Goal: Task Accomplishment & Management: Manage account settings

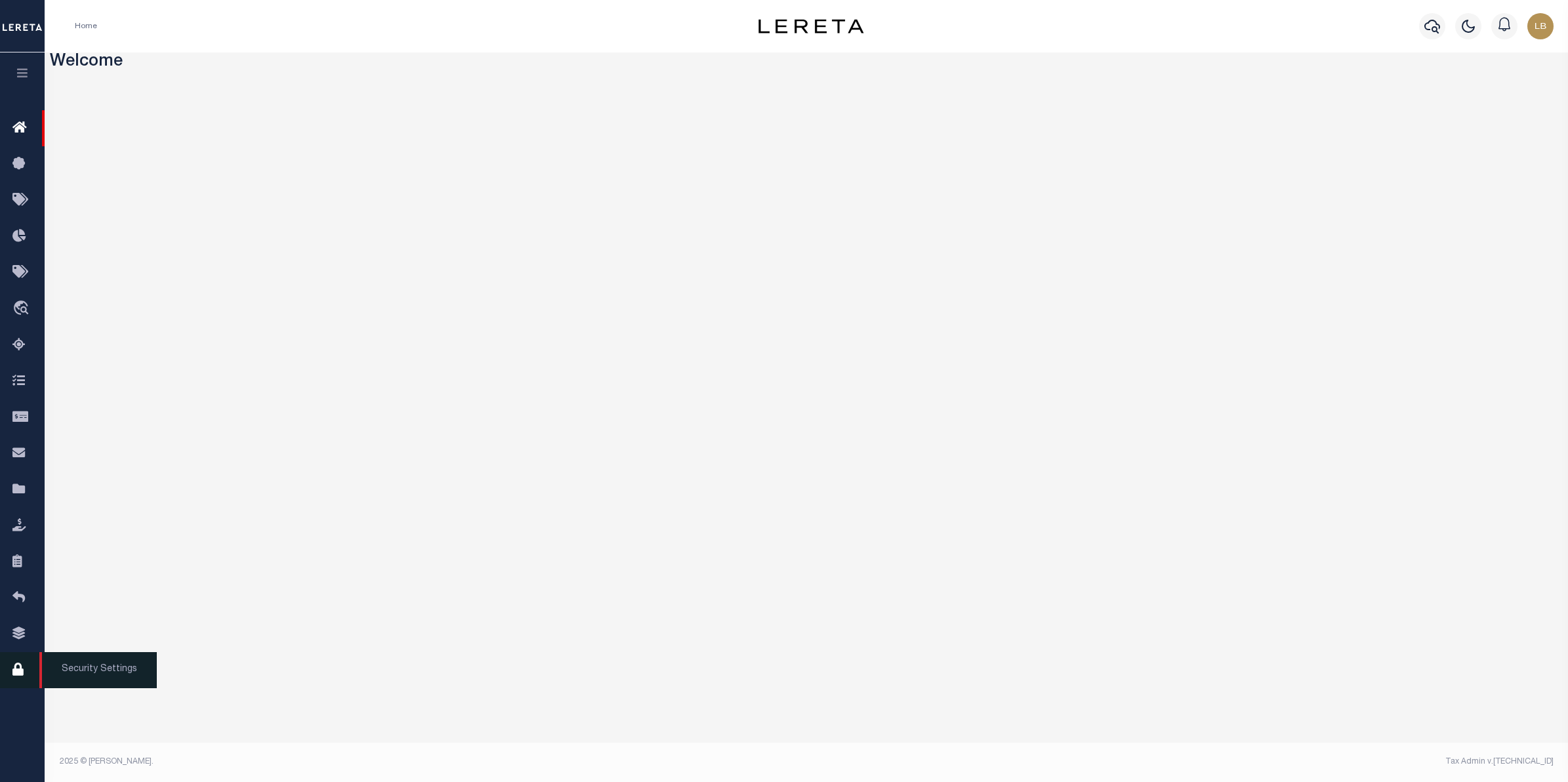
click at [15, 674] on icon at bounding box center [23, 670] width 21 height 16
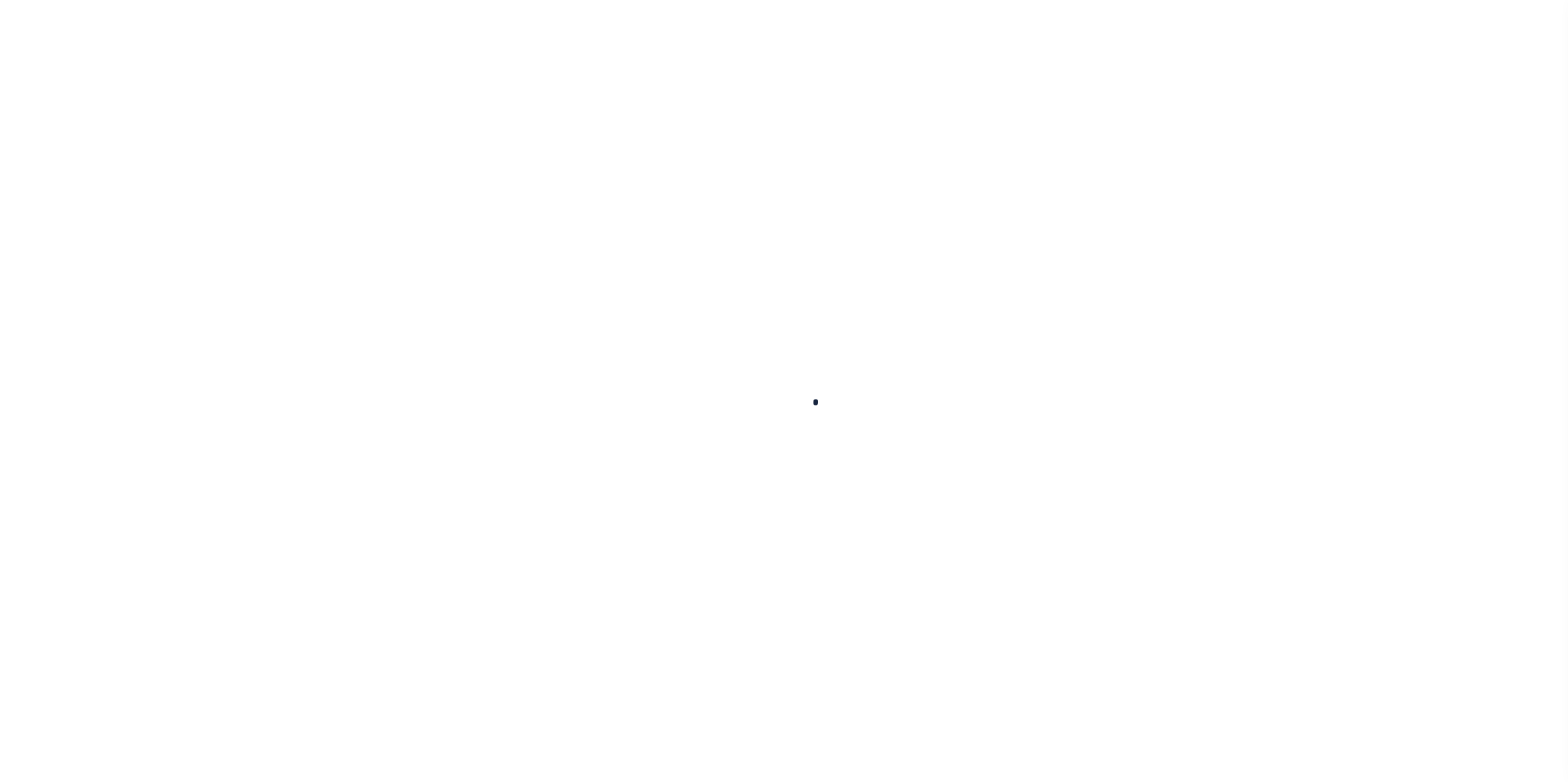
select select "100"
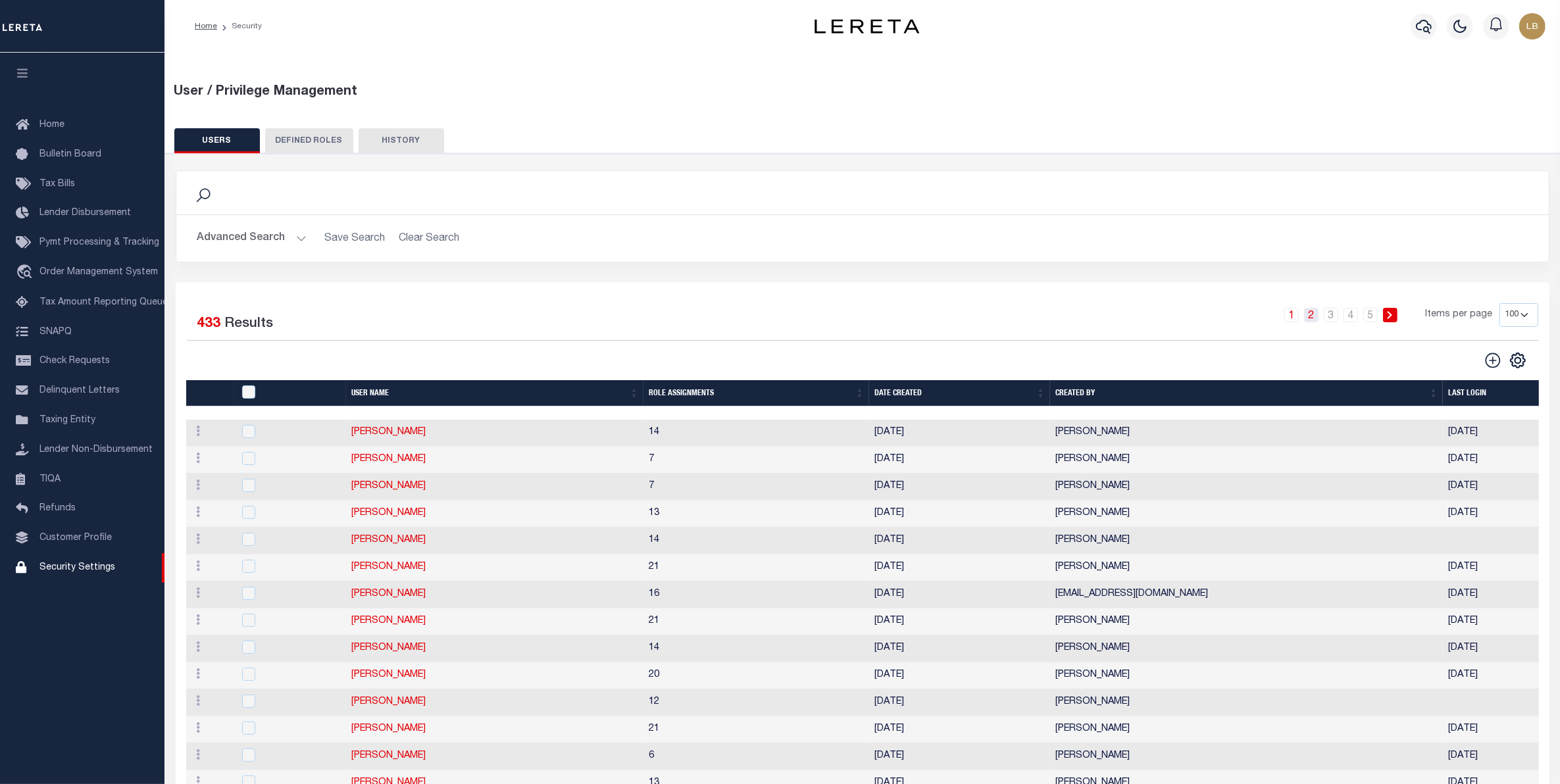
click at [1311, 317] on link "2" at bounding box center [1311, 315] width 14 height 14
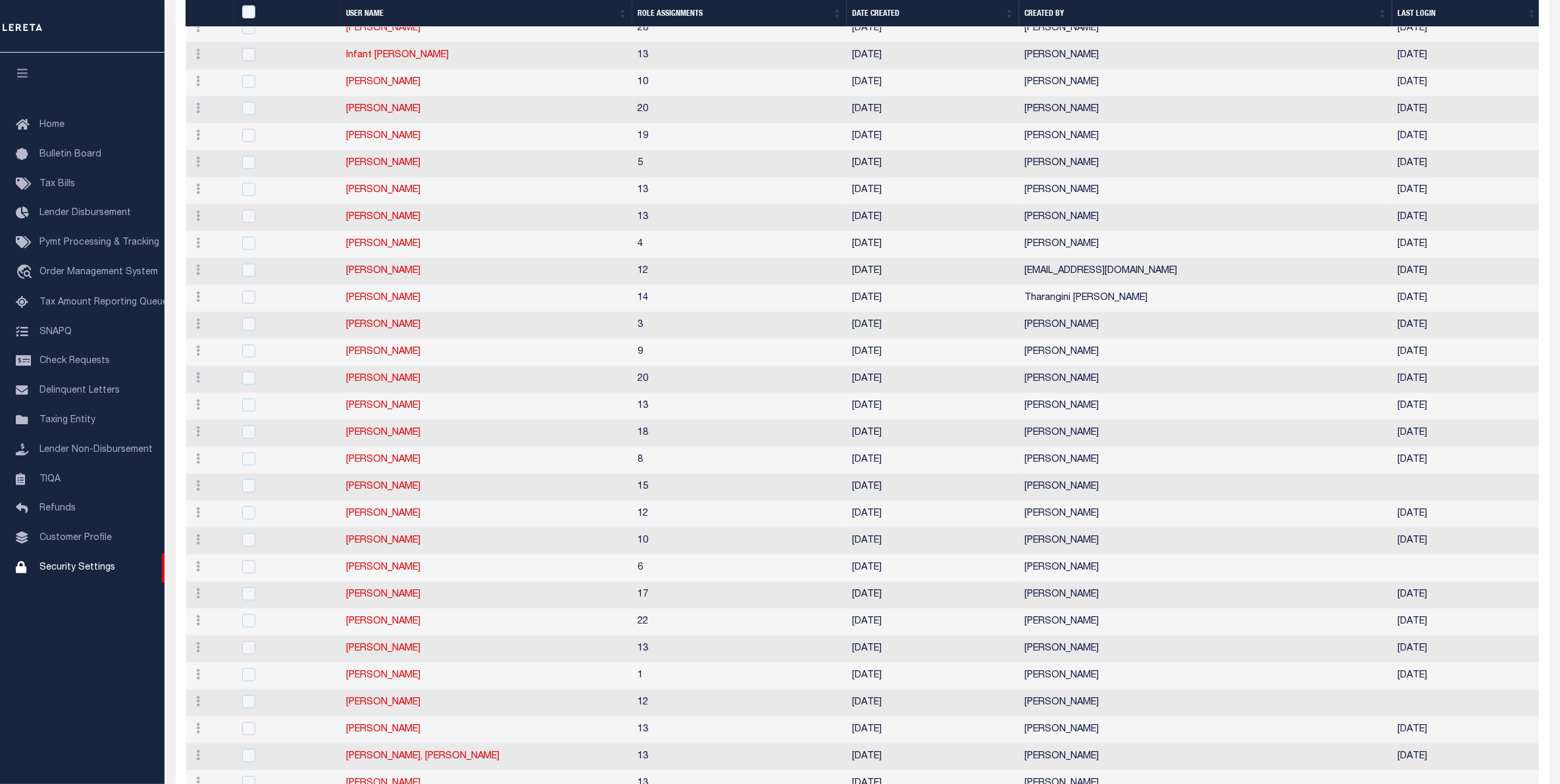
scroll to position [1398, 0]
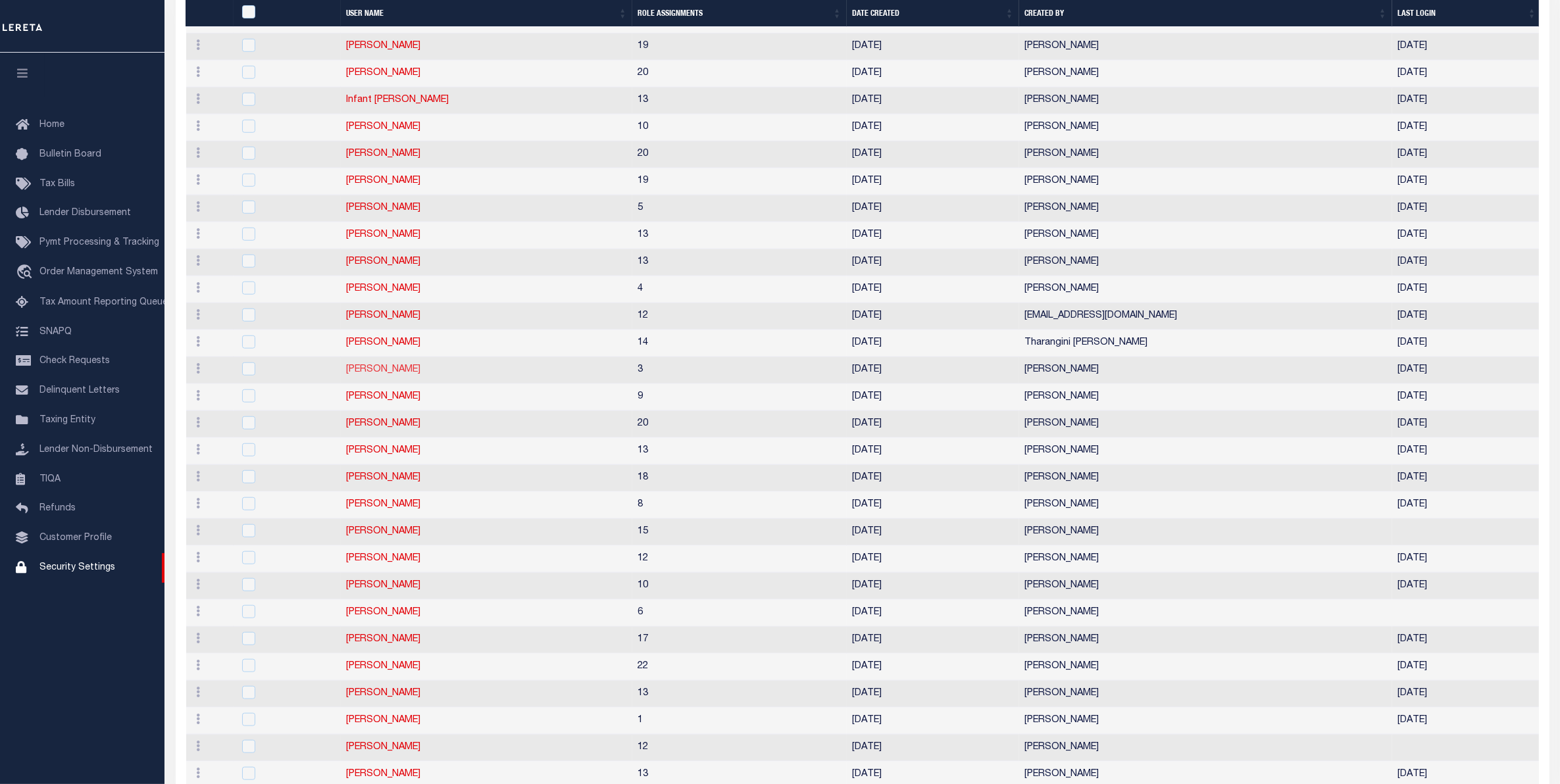
click at [373, 374] on link "Jithin Pandith" at bounding box center [383, 369] width 74 height 9
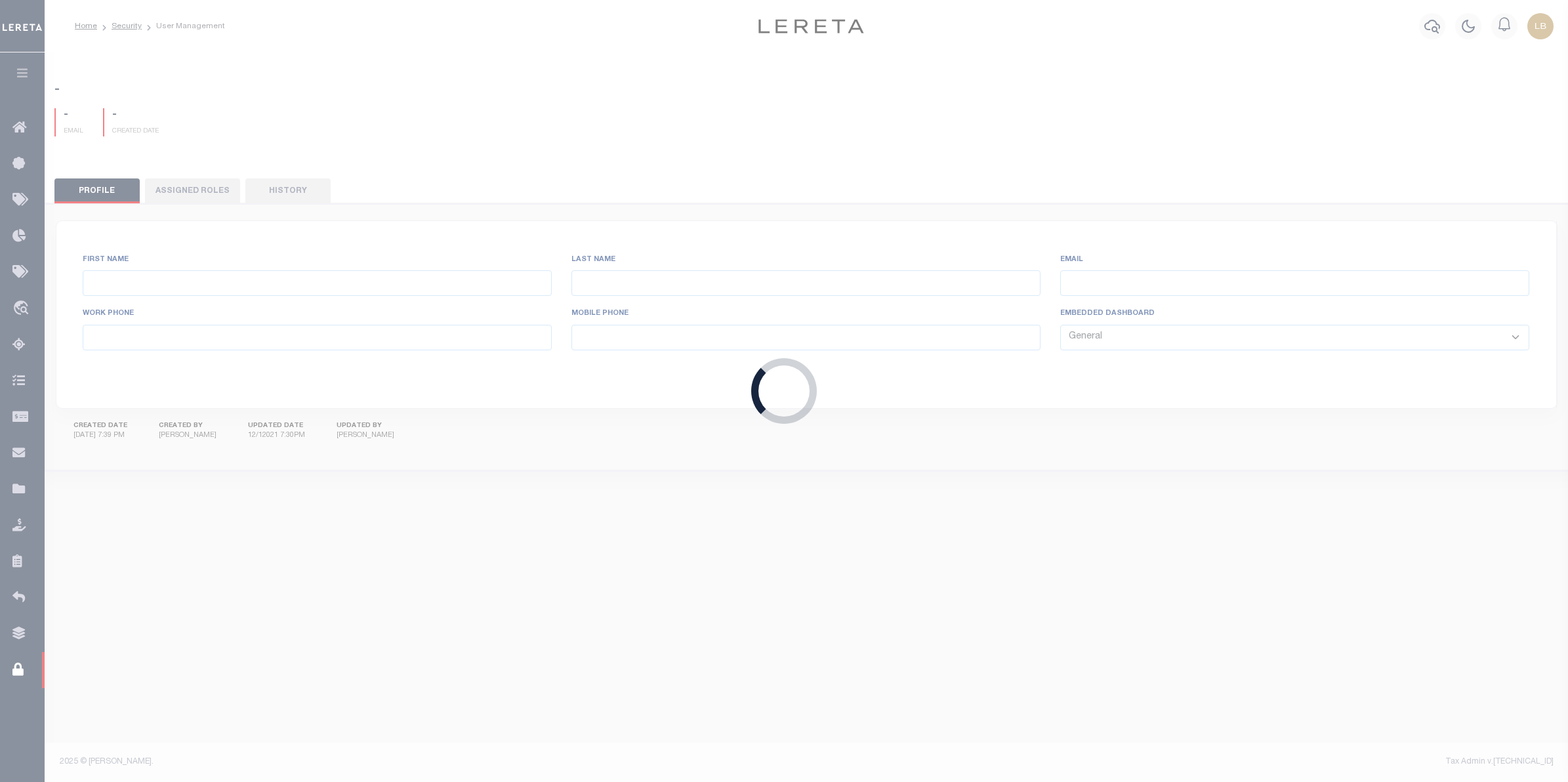
type input "Jithin"
type input "Pandith"
type input "Jithin.Pandith@accumatch.com"
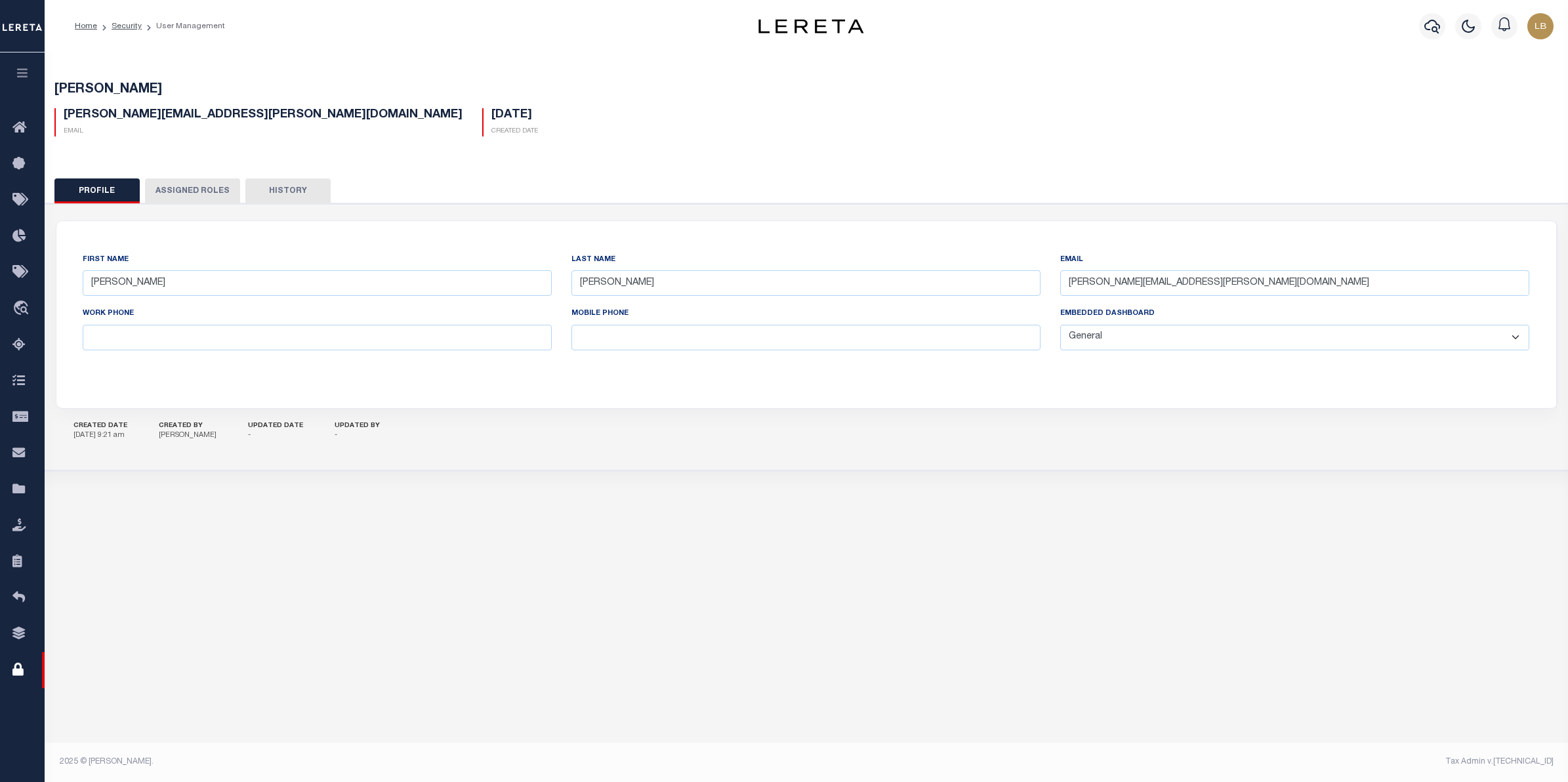
click at [176, 191] on button "Assigned Roles" at bounding box center [192, 191] width 95 height 25
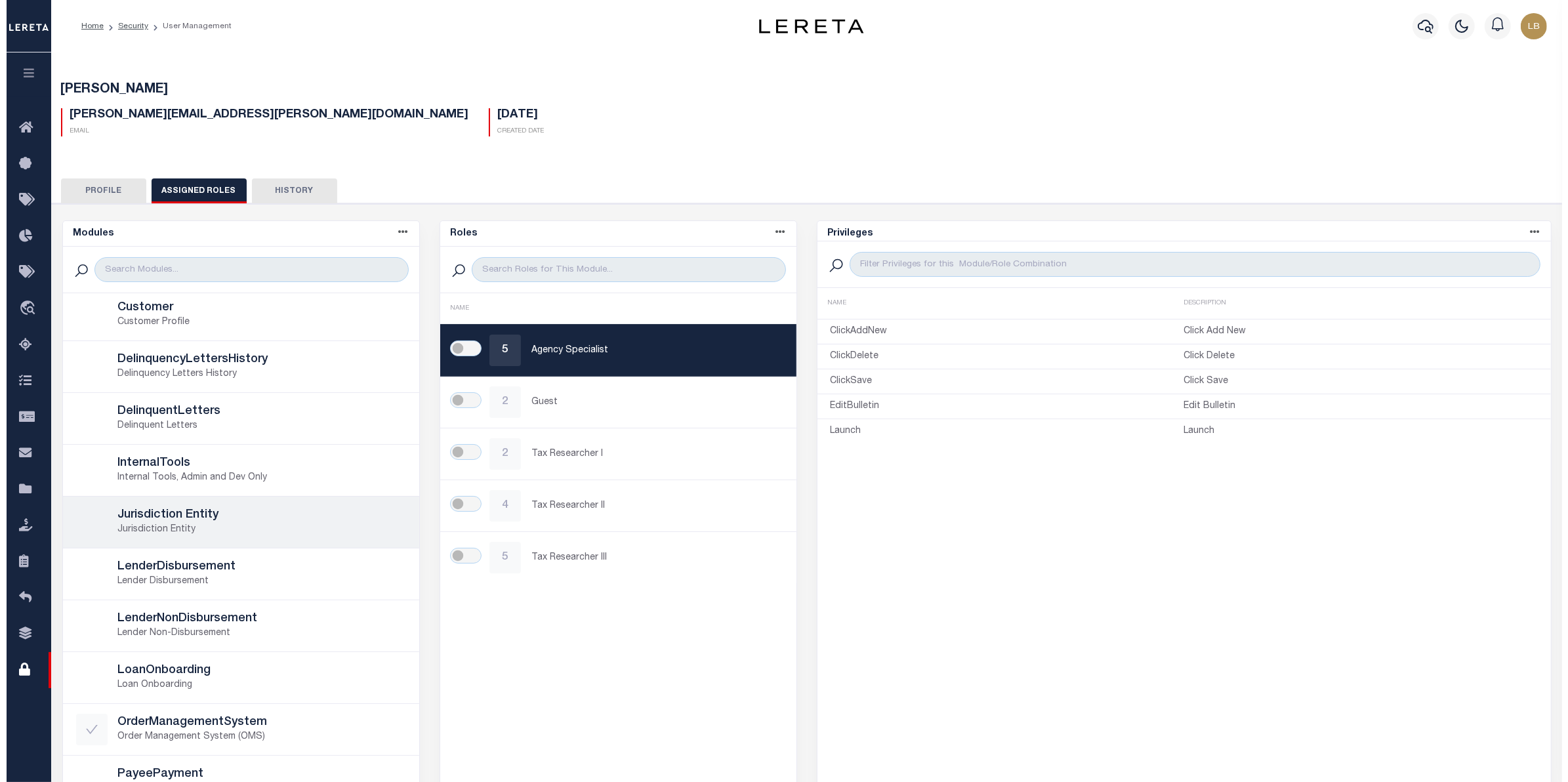
scroll to position [246, 0]
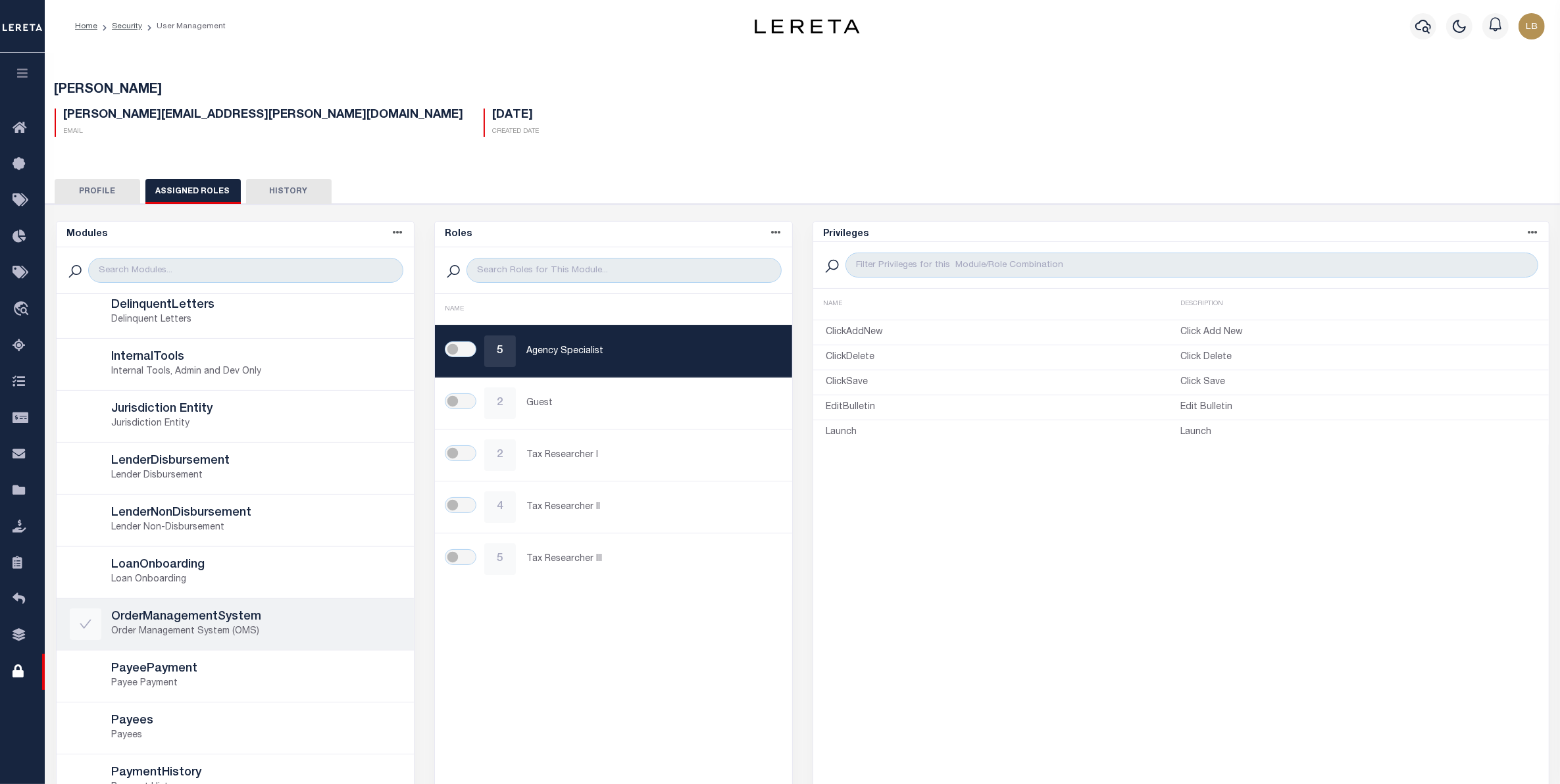
click at [187, 629] on p "Order Management System (OMS)" at bounding box center [256, 631] width 289 height 14
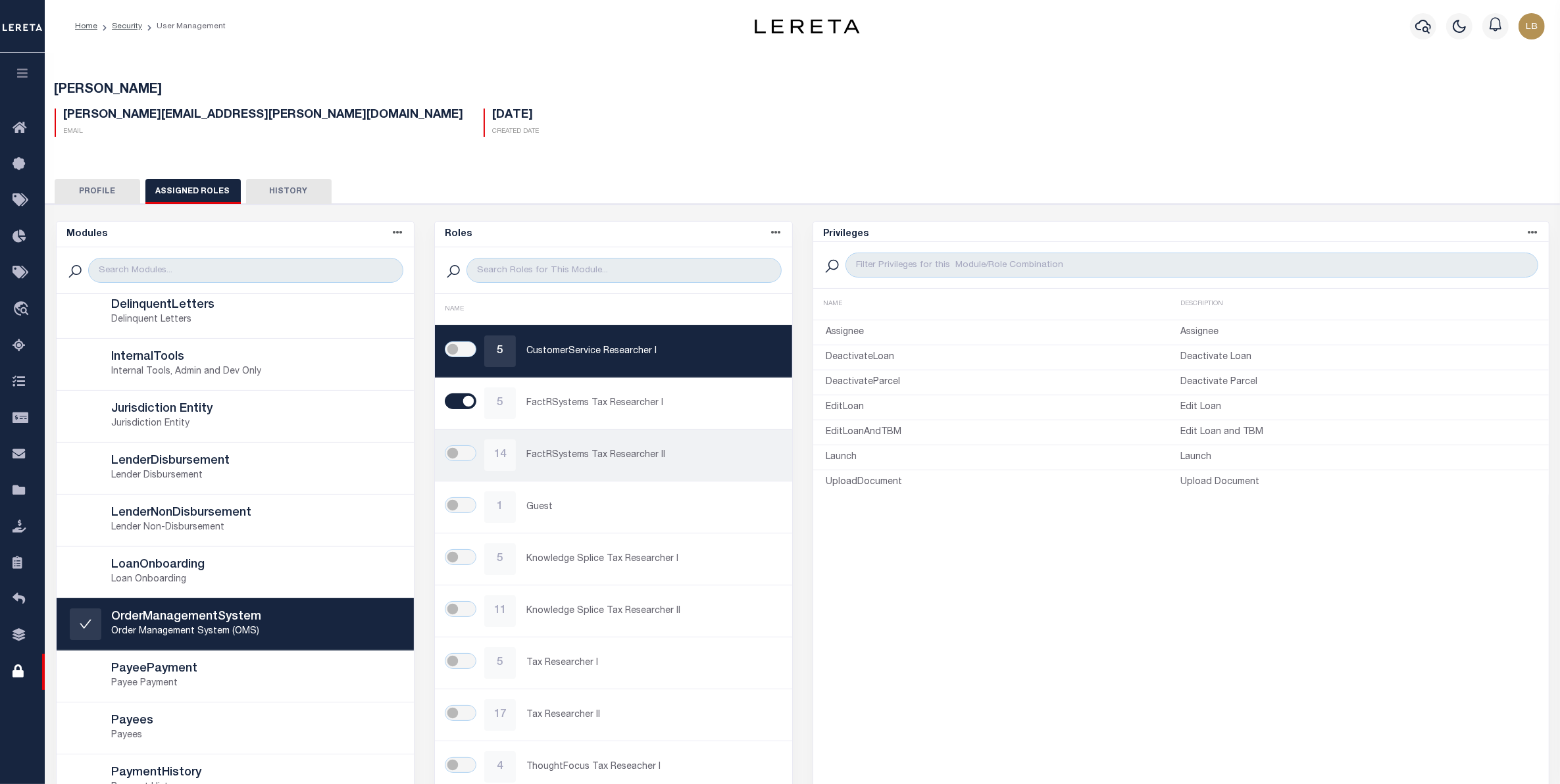
click at [560, 452] on p "FactRSystems Tax Researcher II" at bounding box center [652, 455] width 253 height 14
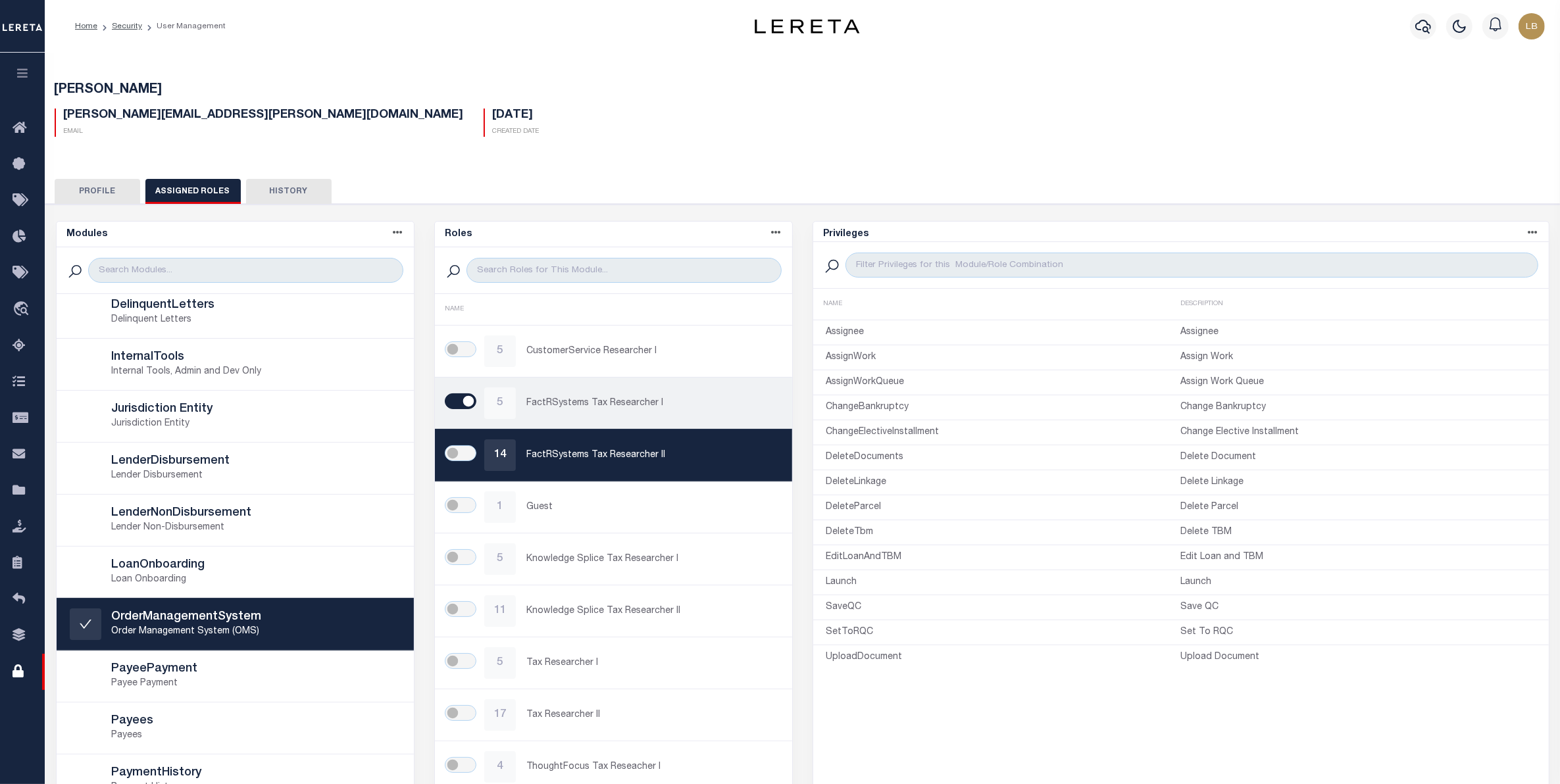
click at [467, 399] on input "checkbox" at bounding box center [460, 401] width 32 height 15
checkbox input "false"
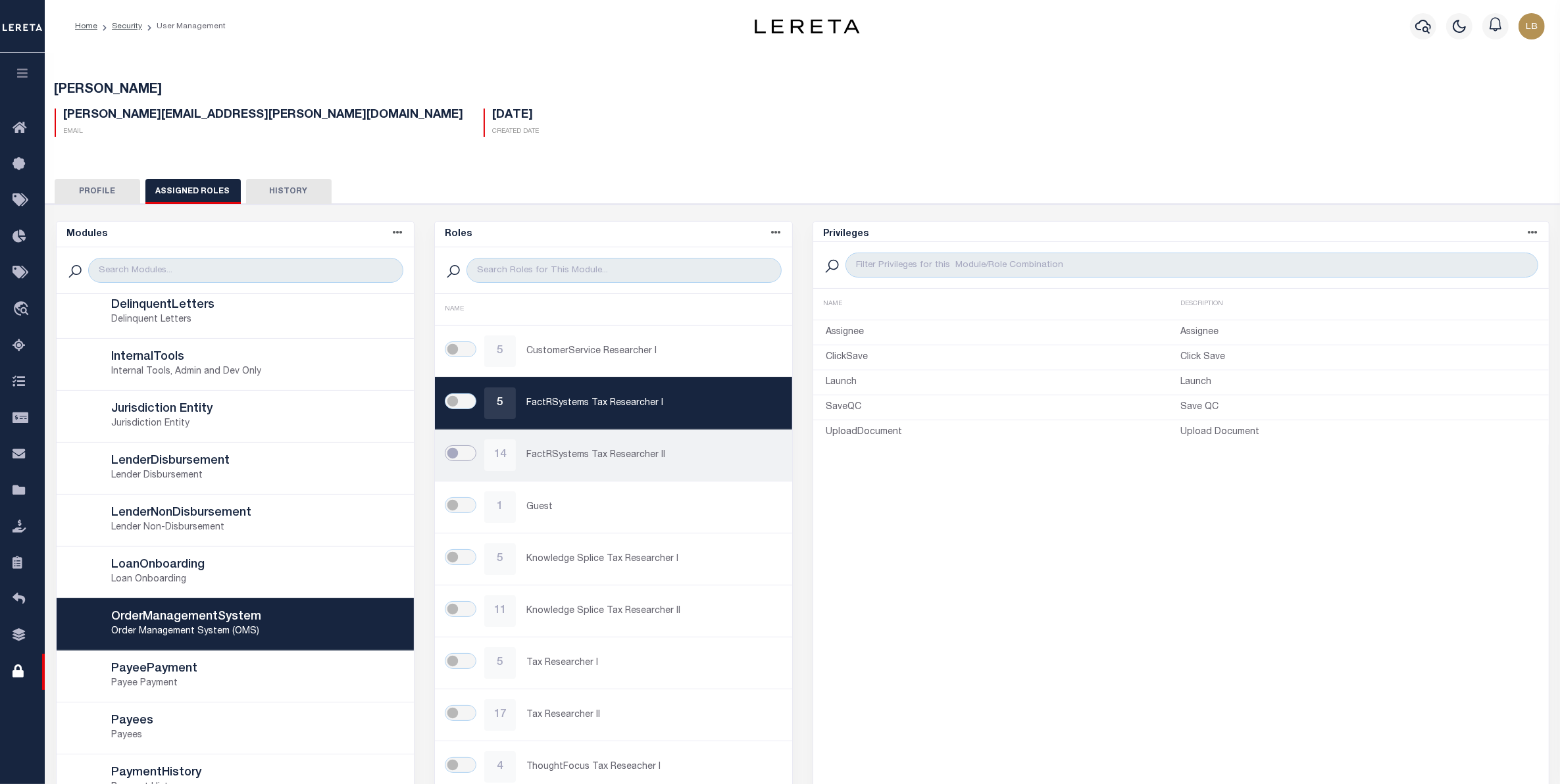
click at [458, 458] on input "checkbox" at bounding box center [460, 453] width 32 height 15
checkbox input "true"
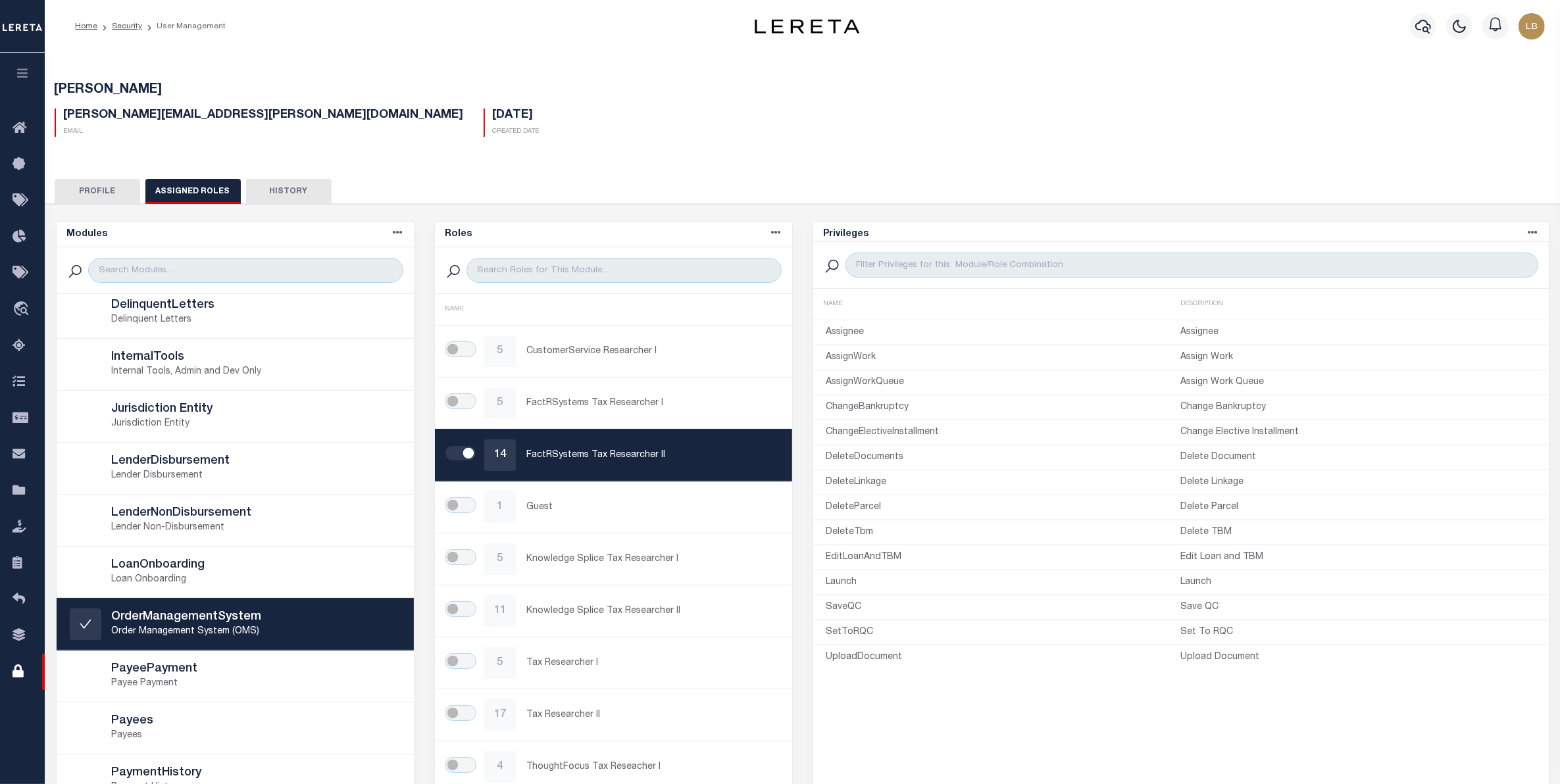
click at [98, 187] on button "Profile" at bounding box center [97, 192] width 85 height 25
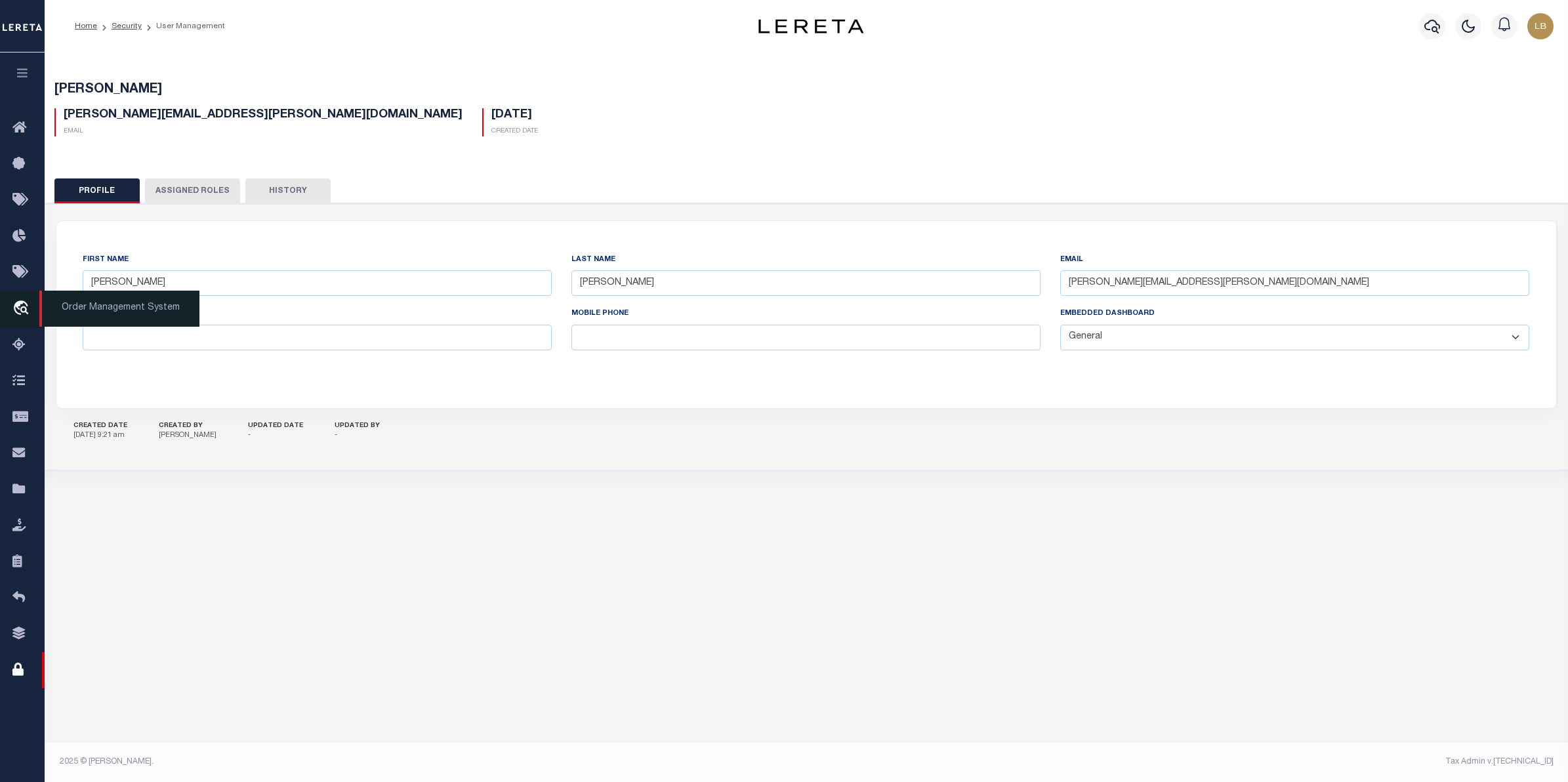
click at [17, 301] on icon "travel_explore" at bounding box center [23, 309] width 21 height 17
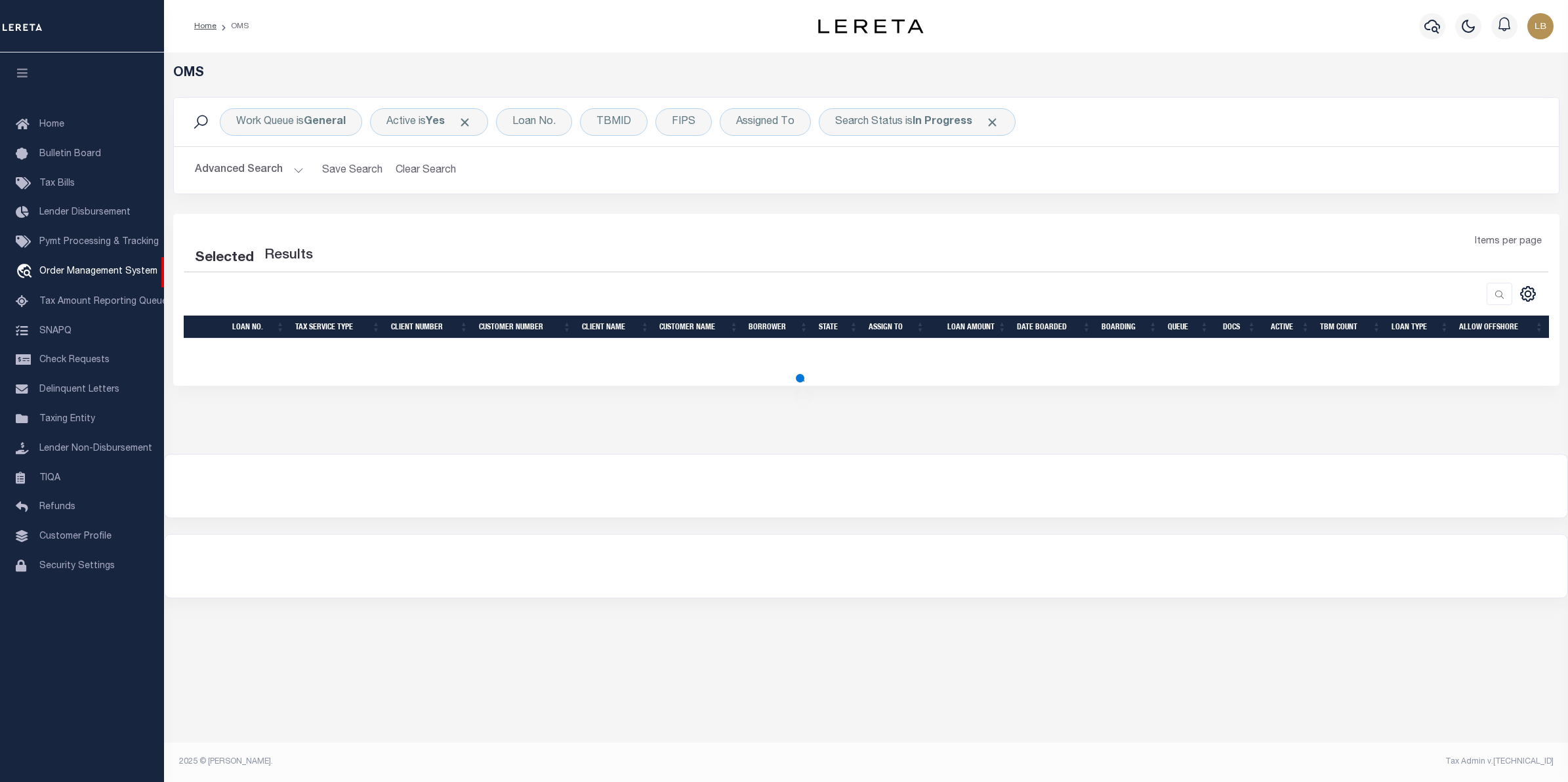
select select "200"
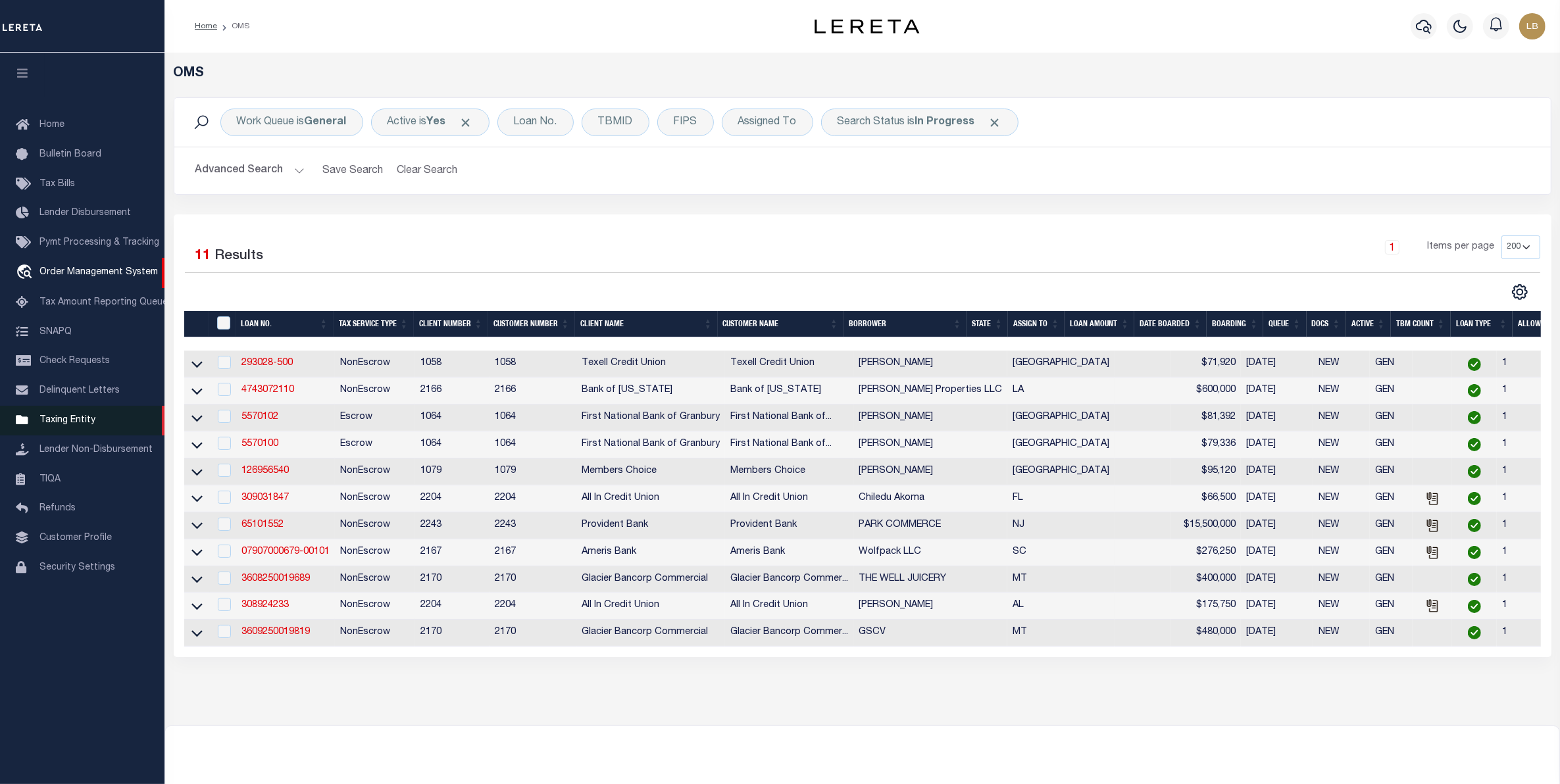
click at [53, 425] on span "Taxing Entity" at bounding box center [68, 420] width 56 height 9
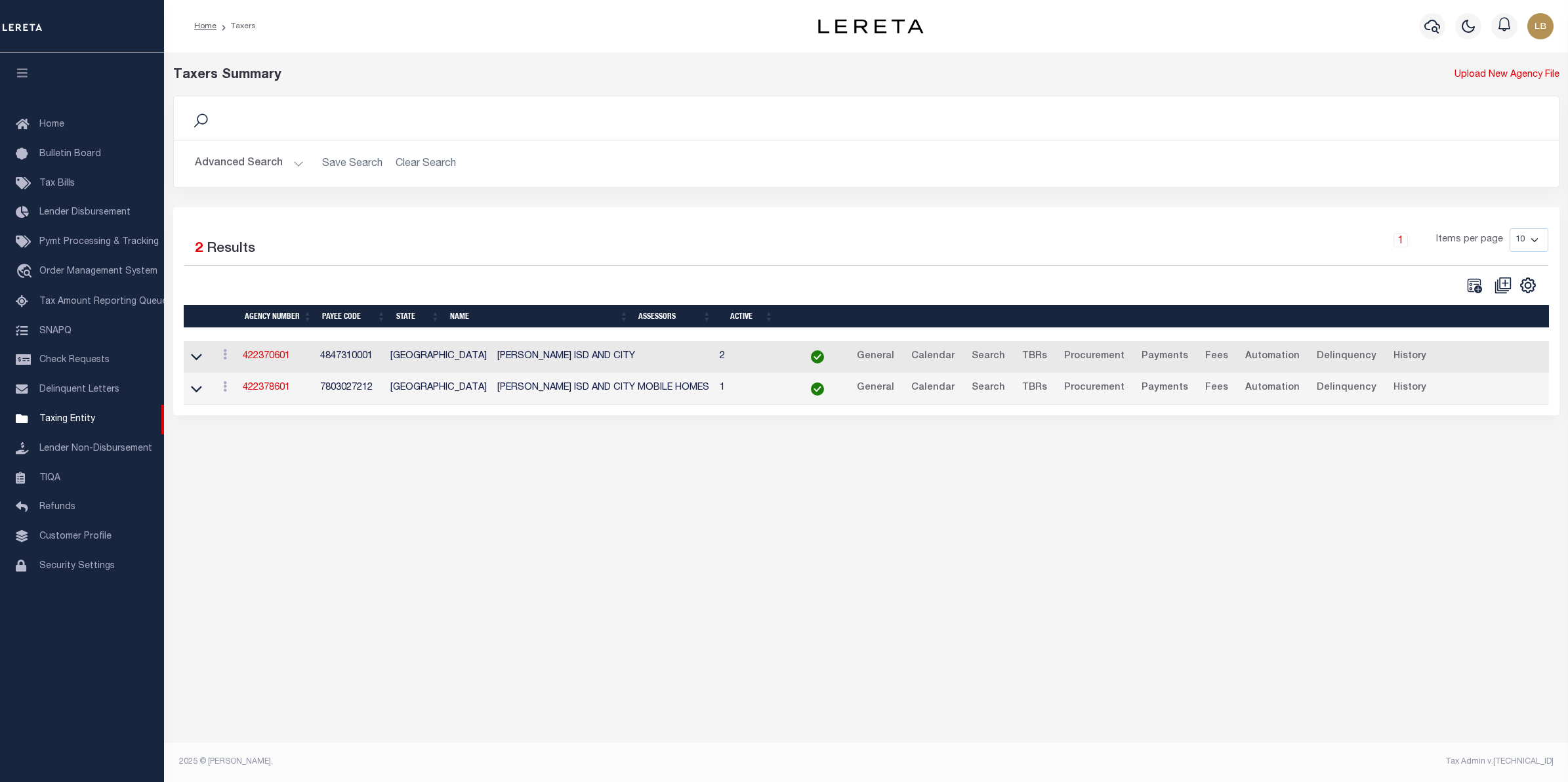
click at [247, 154] on button "Advanced Search" at bounding box center [249, 163] width 109 height 25
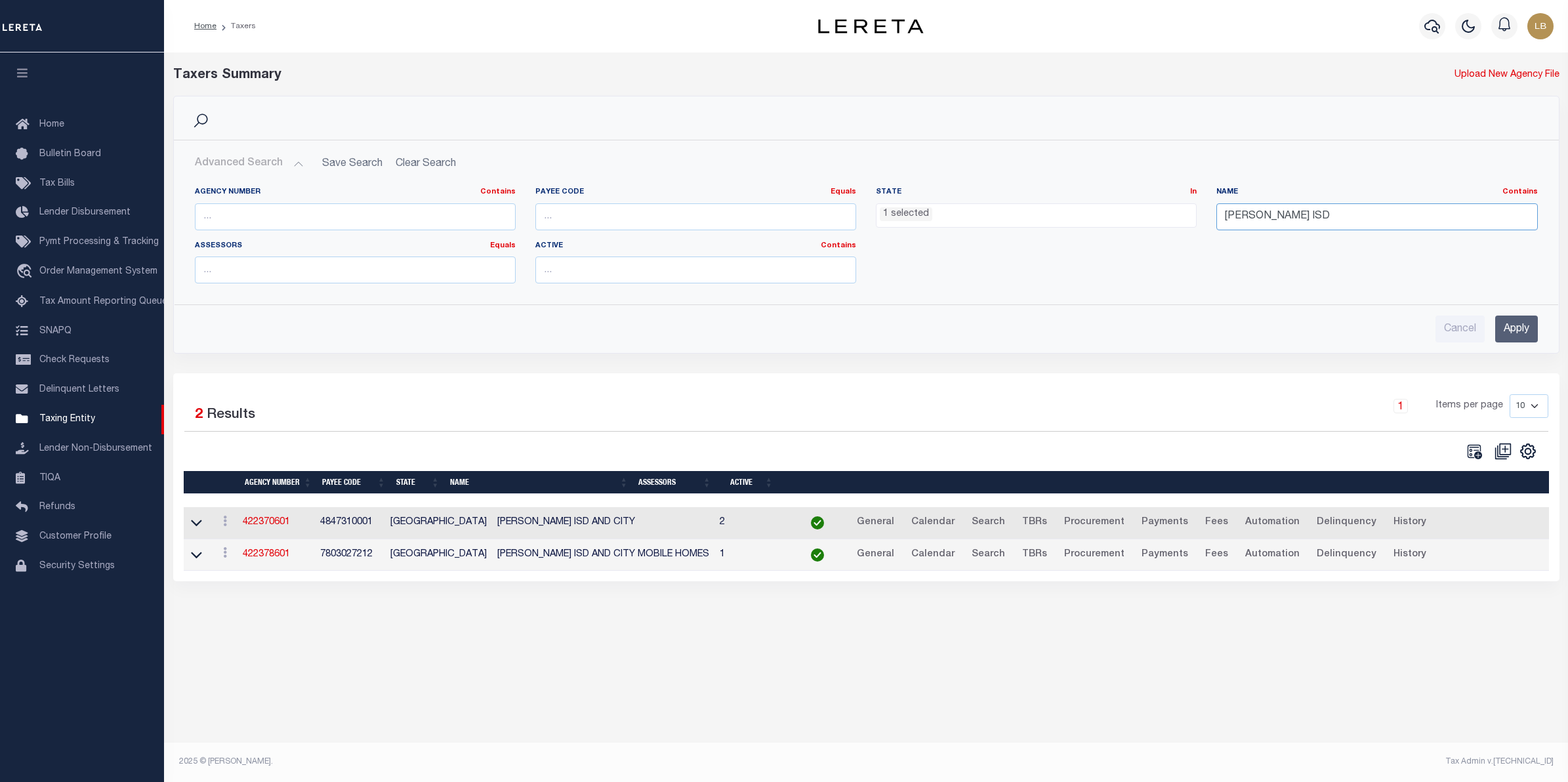
drag, startPoint x: 1284, startPoint y: 219, endPoint x: 1132, endPoint y: 234, distance: 152.7
click at [1132, 234] on div "Agency Number Contains Contains Is Payee Code Equals Equals Is Not Equal To Is …" at bounding box center [866, 240] width 1362 height 107
type input "marion"
drag, startPoint x: 1504, startPoint y: 326, endPoint x: 1503, endPoint y: 351, distance: 25.0
click at [1508, 332] on input "Apply" at bounding box center [1516, 330] width 42 height 27
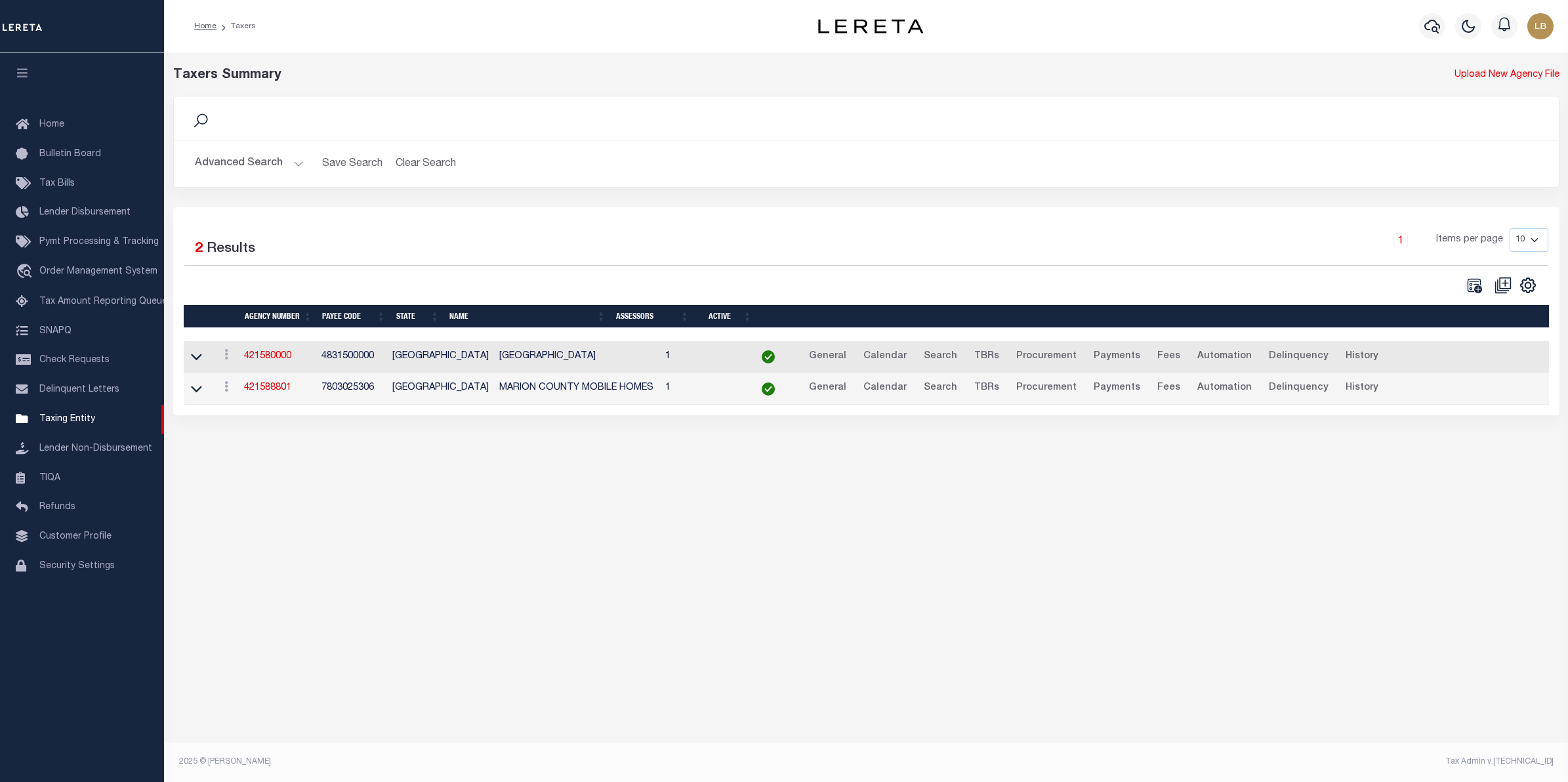
click at [189, 357] on link at bounding box center [196, 356] width 15 height 9
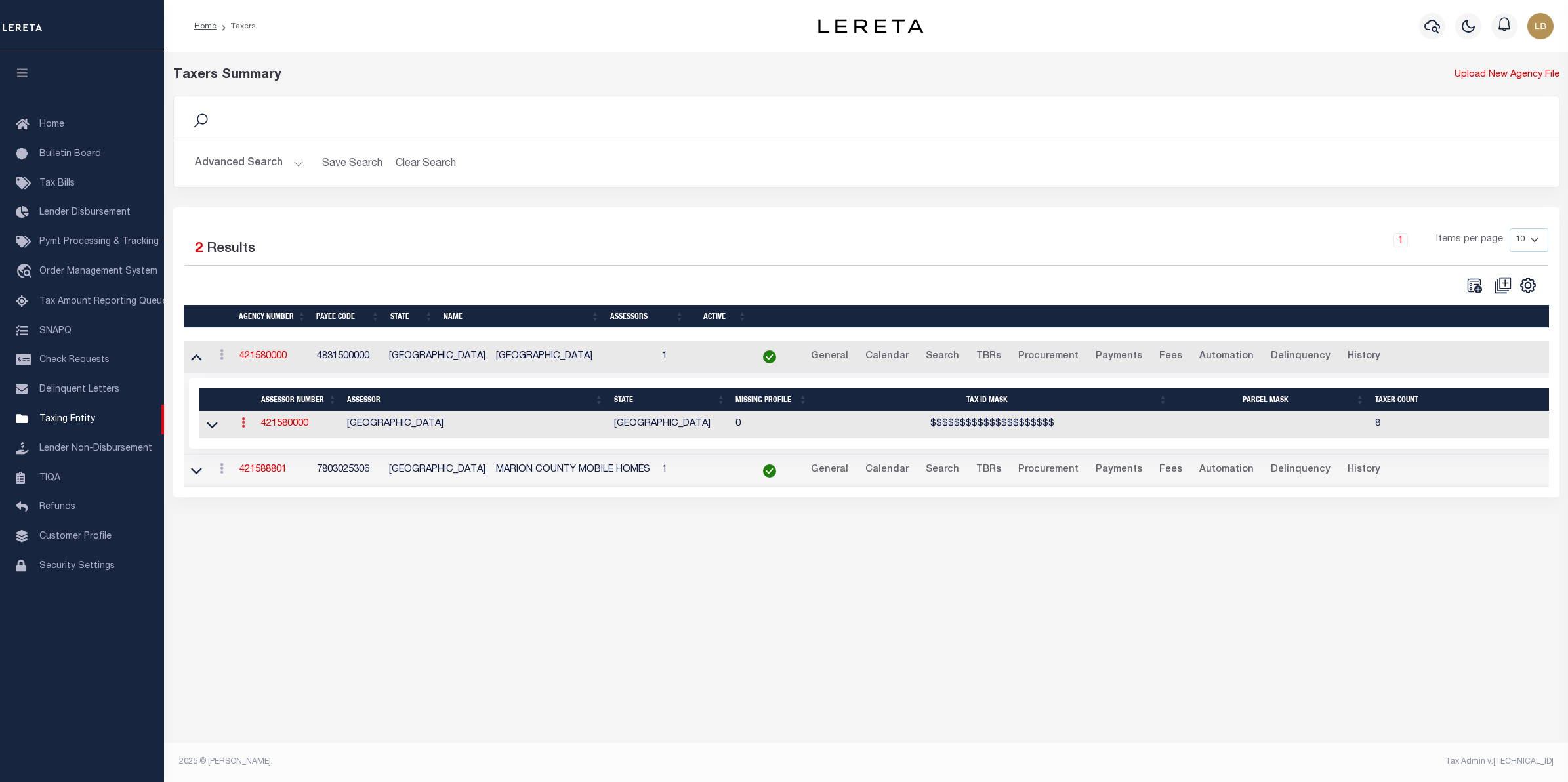
click at [239, 424] on link at bounding box center [244, 424] width 14 height 11
click at [263, 453] on link "View" at bounding box center [266, 444] width 60 height 22
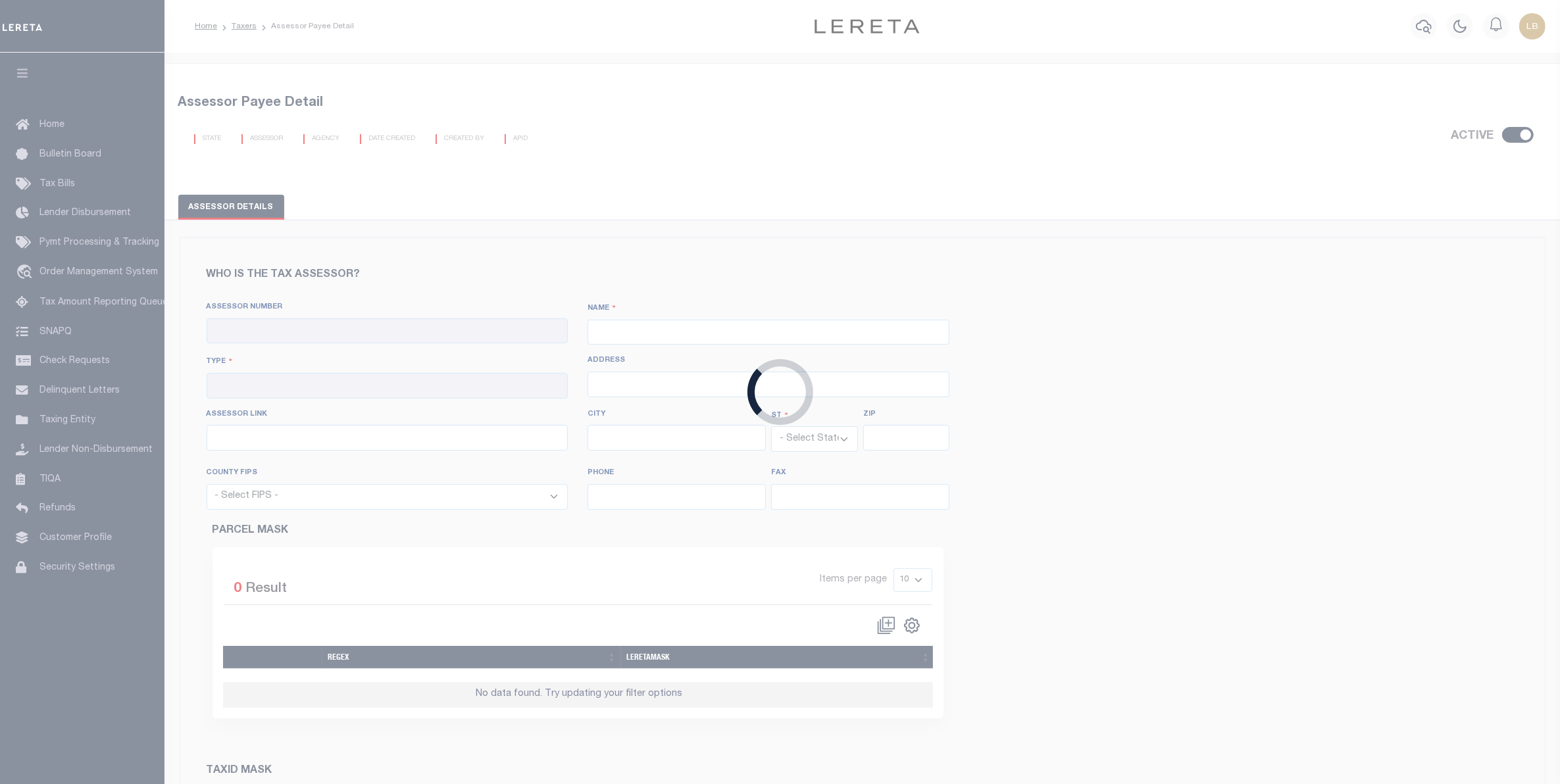
checkbox input "true"
type input "421580000"
type input "[GEOGRAPHIC_DATA]"
type input "00 - County"
type input "[STREET_ADDRESS]"
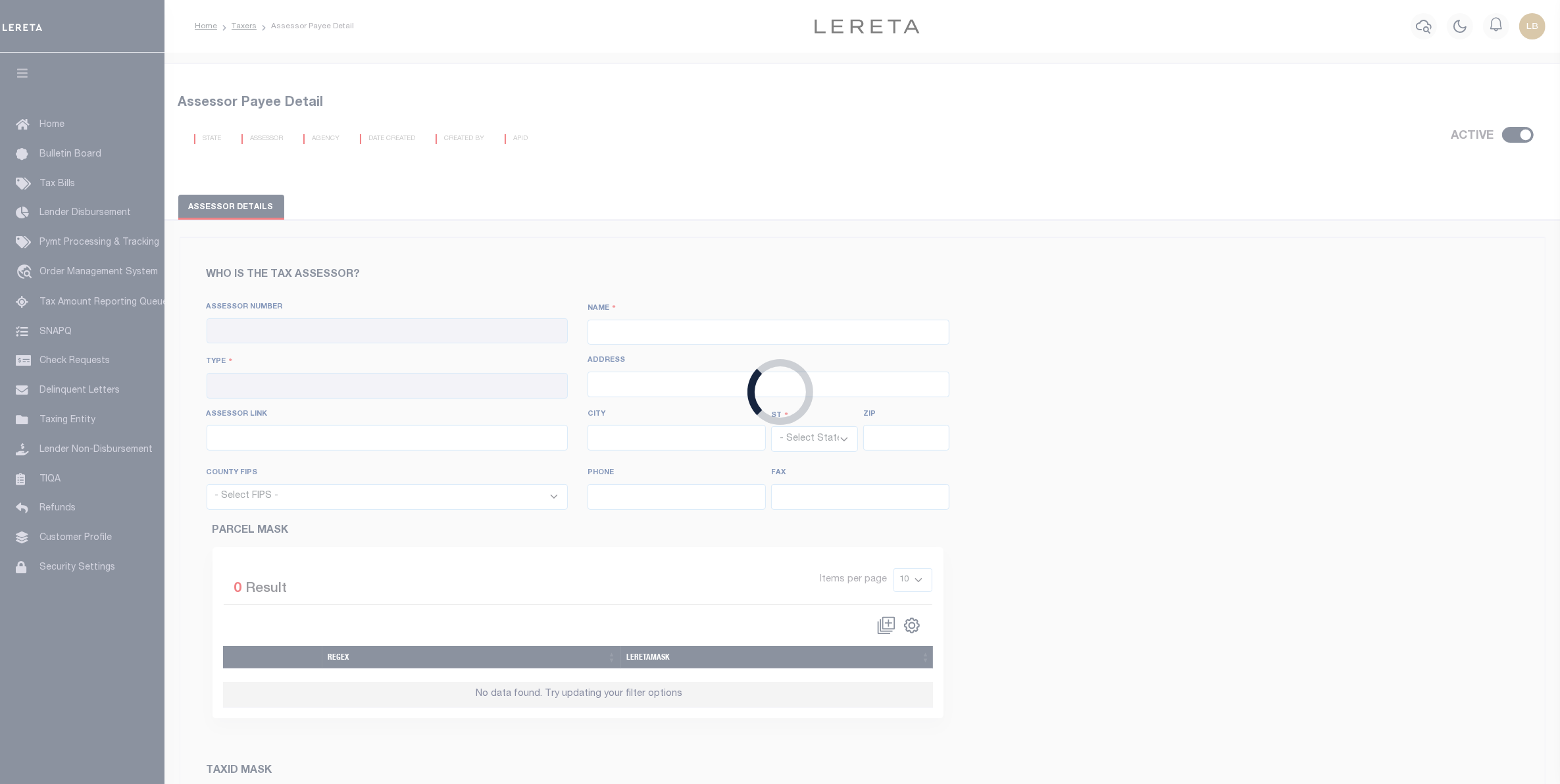
type input "[URL][DOMAIN_NAME]"
type input "Jefferson"
select select "[GEOGRAPHIC_DATA]"
type input "75657"
select select "48315"
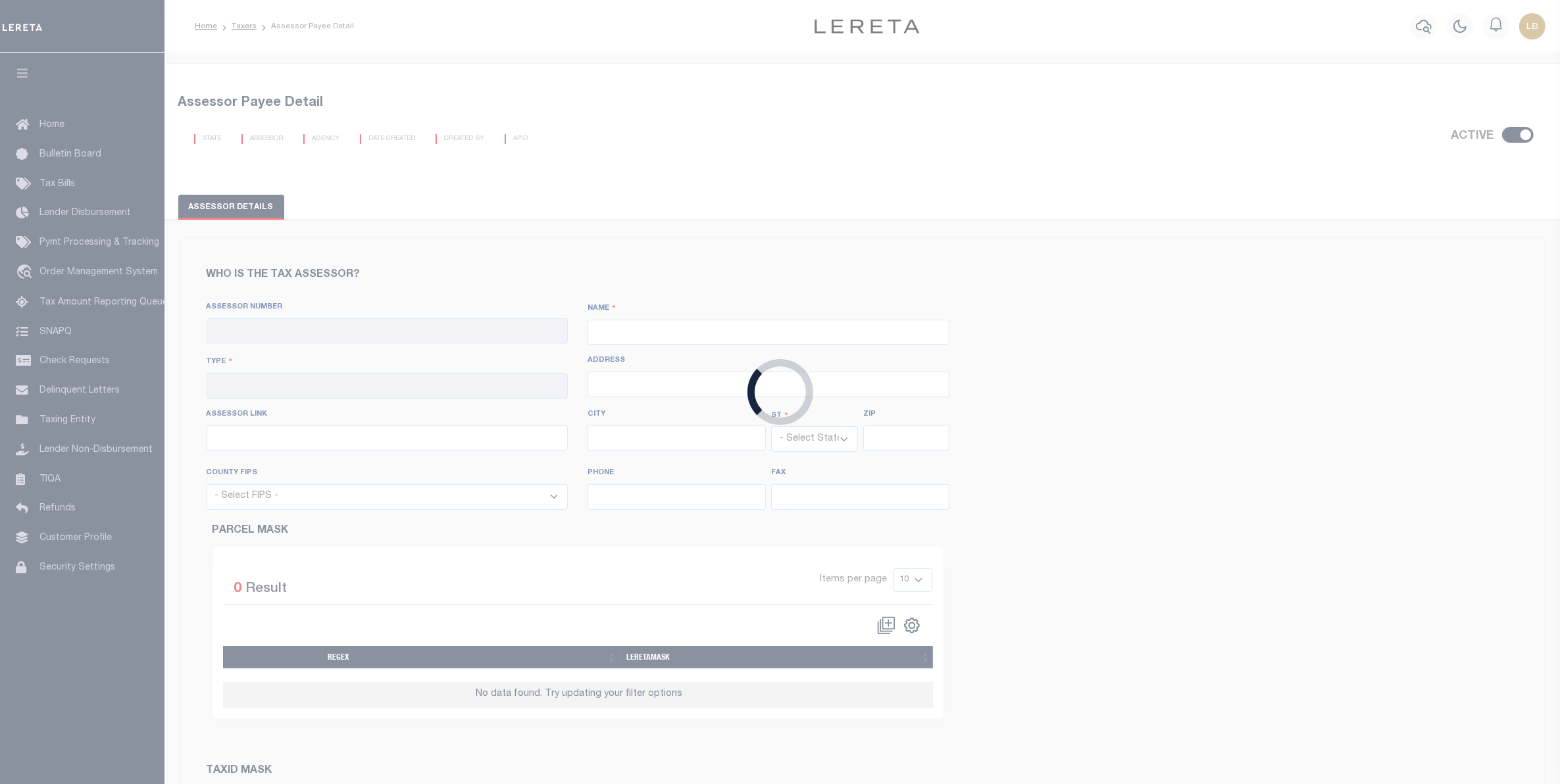
type input "[PHONE_NUMBER]"
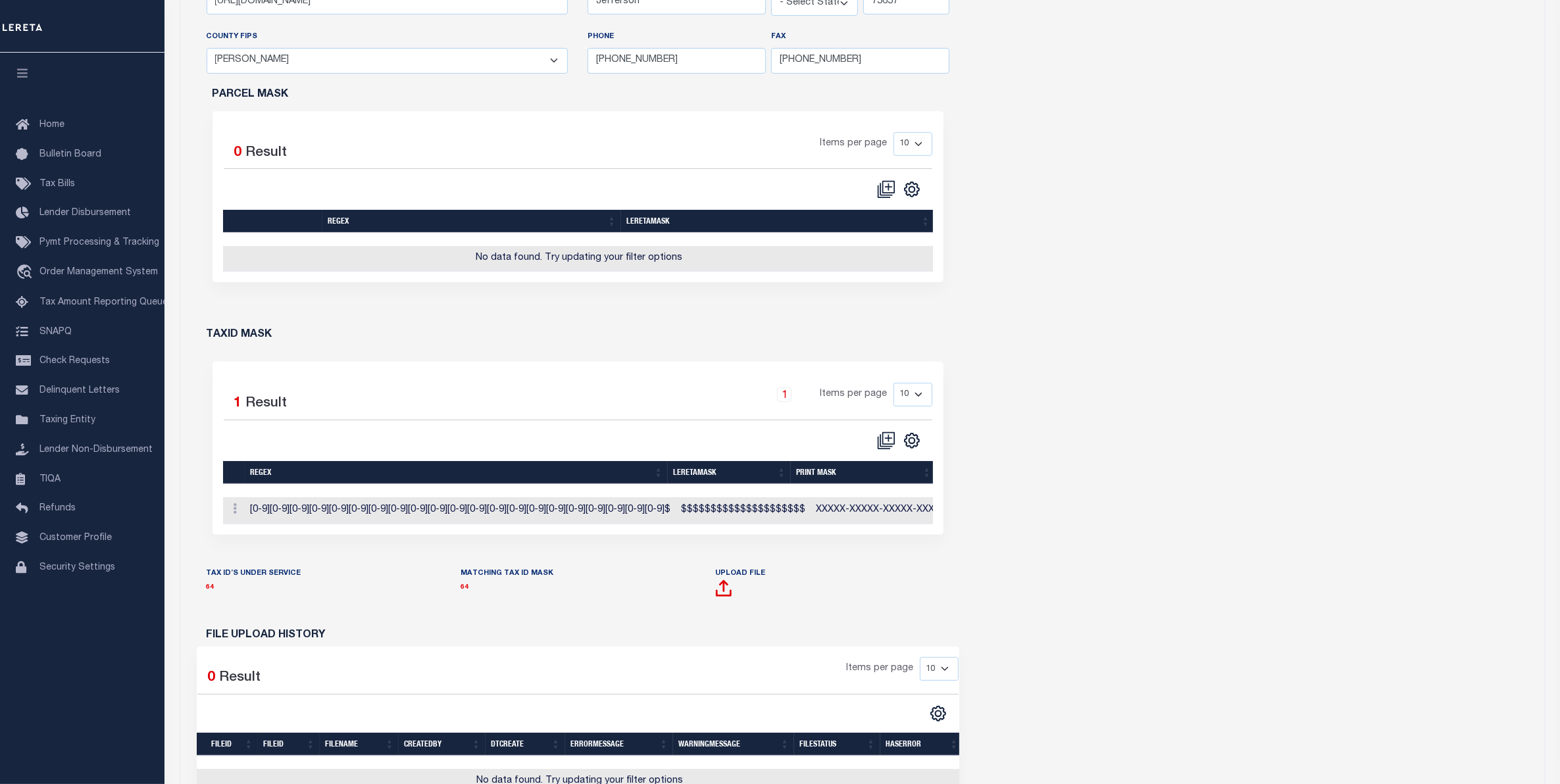
scroll to position [658, 0]
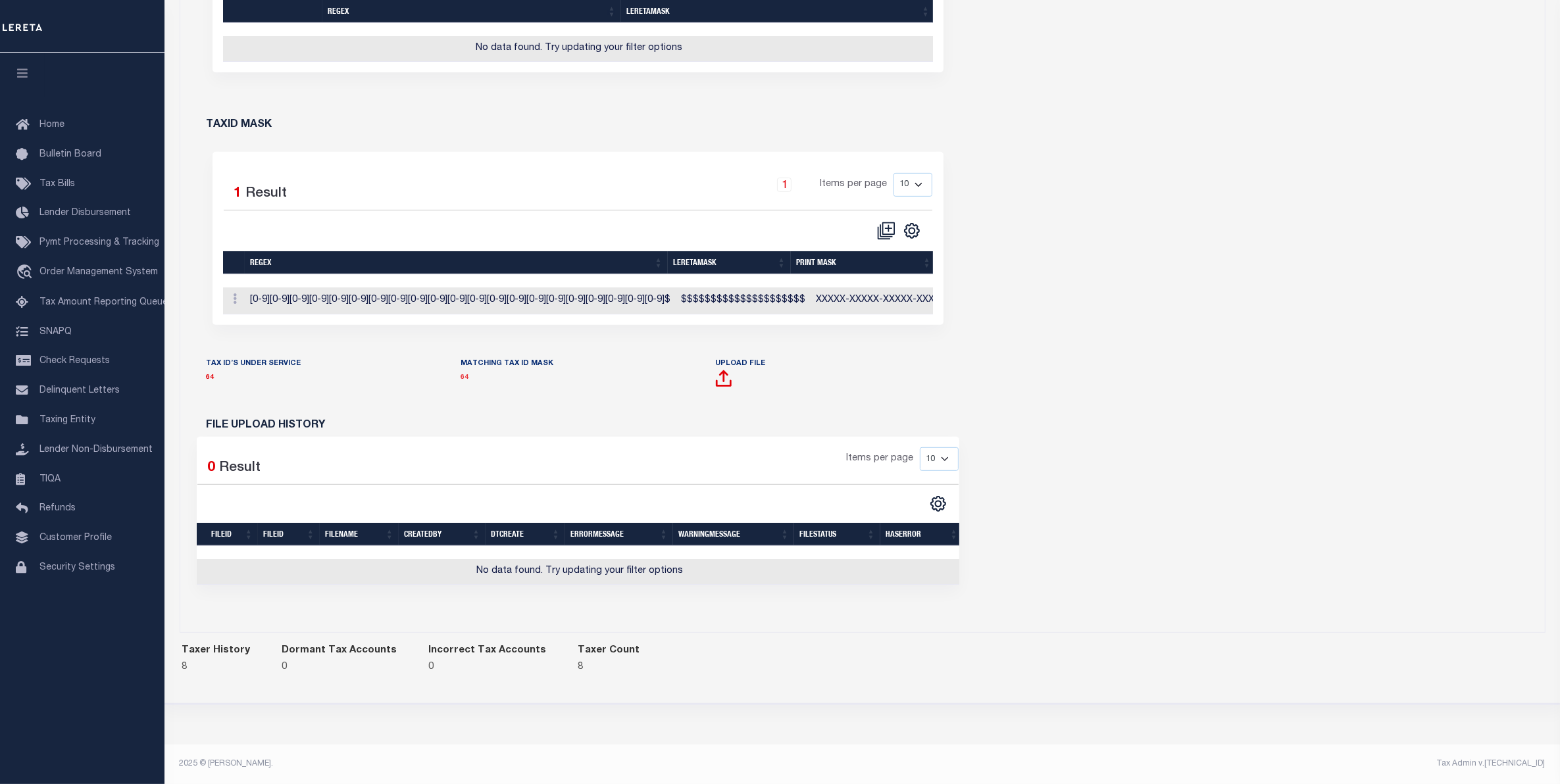
click at [462, 381] on link "64" at bounding box center [464, 377] width 8 height 6
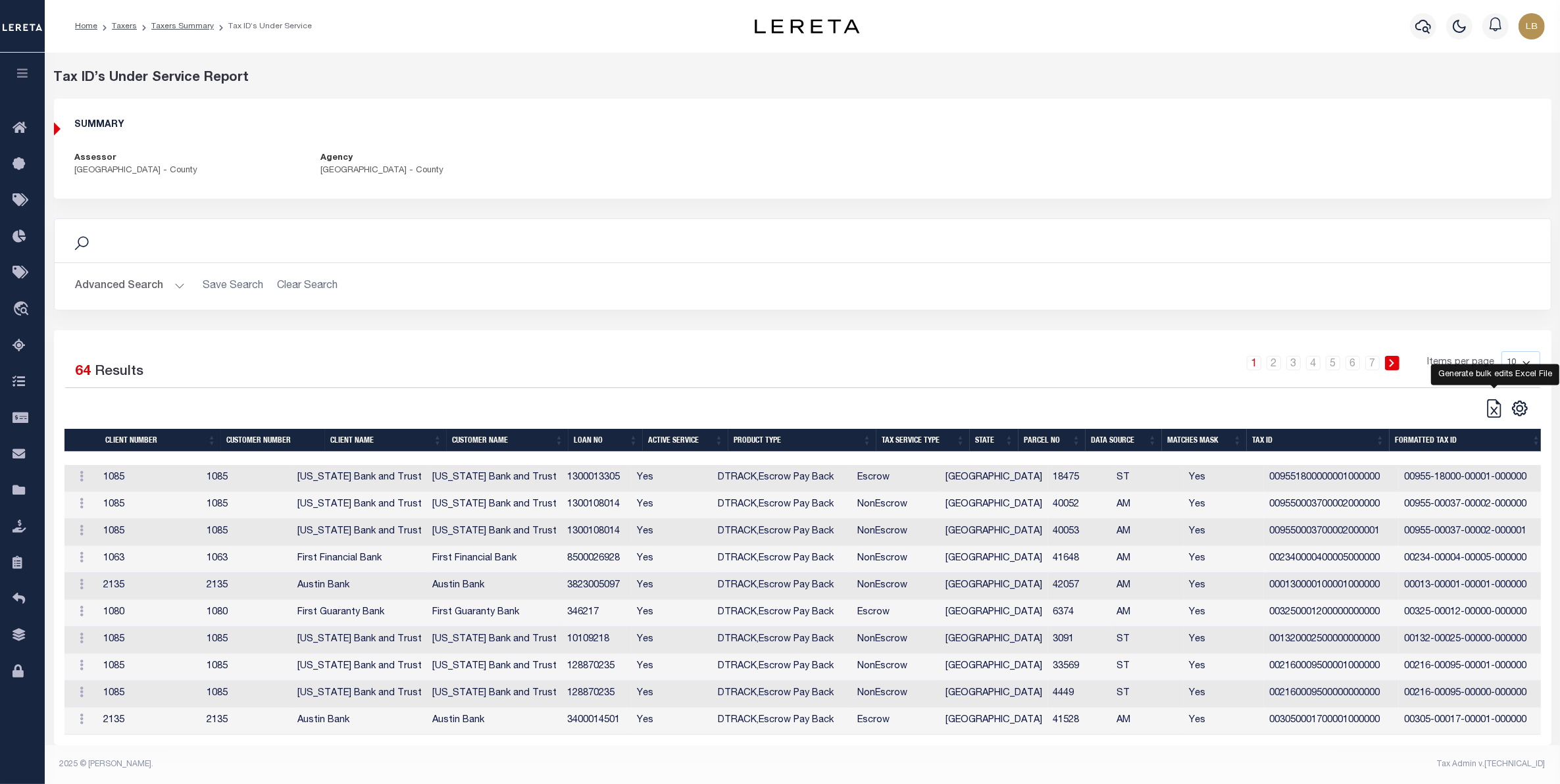
click at [1493, 411] on icon at bounding box center [1494, 408] width 18 height 18
